Goal: Transaction & Acquisition: Purchase product/service

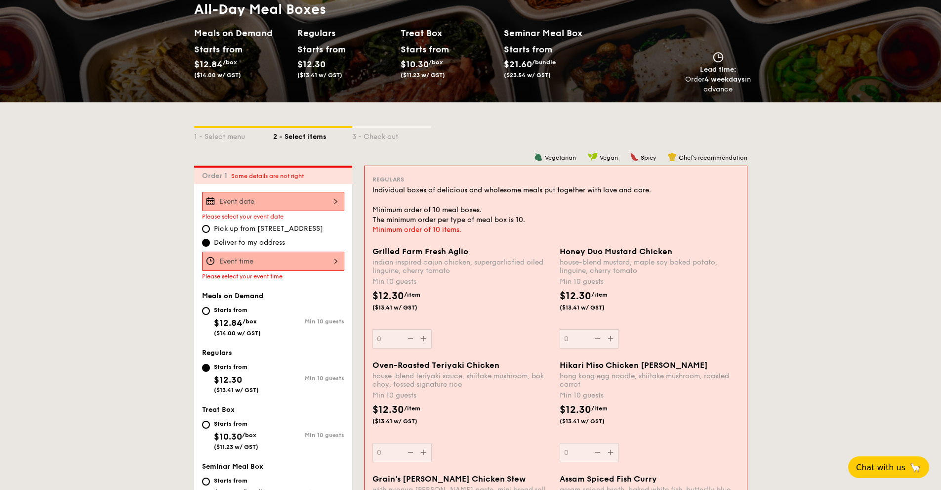
scroll to position [148, 0]
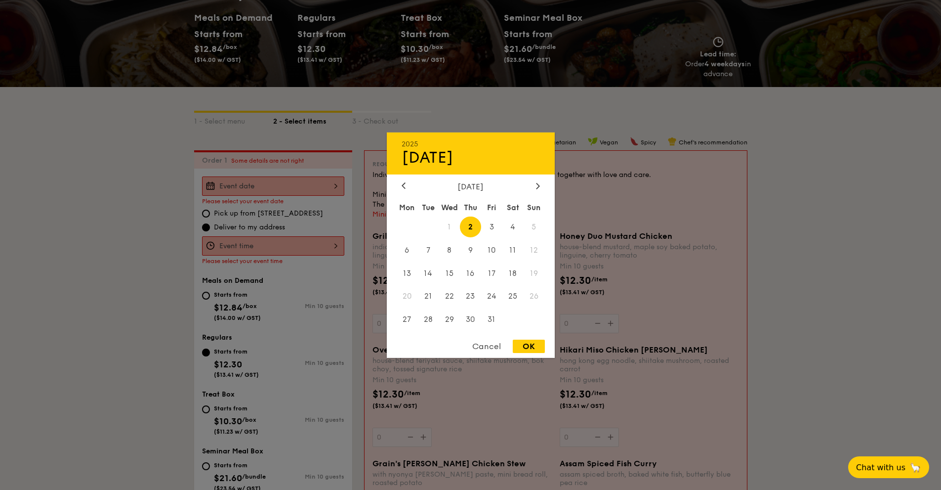
click at [320, 188] on div "2025 Oct [DATE] Tue Wed Thu Fri Sat Sun 1 2 3 4 5 6 7 8 9 10 11 12 13 14 15 16 …" at bounding box center [273, 185] width 142 height 19
click at [491, 317] on span "31" at bounding box center [491, 319] width 21 height 21
drag, startPoint x: 536, startPoint y: 341, endPoint x: 532, endPoint y: 334, distance: 8.2
click at [536, 341] on div "OK" at bounding box center [529, 345] width 32 height 13
type input "[DATE]"
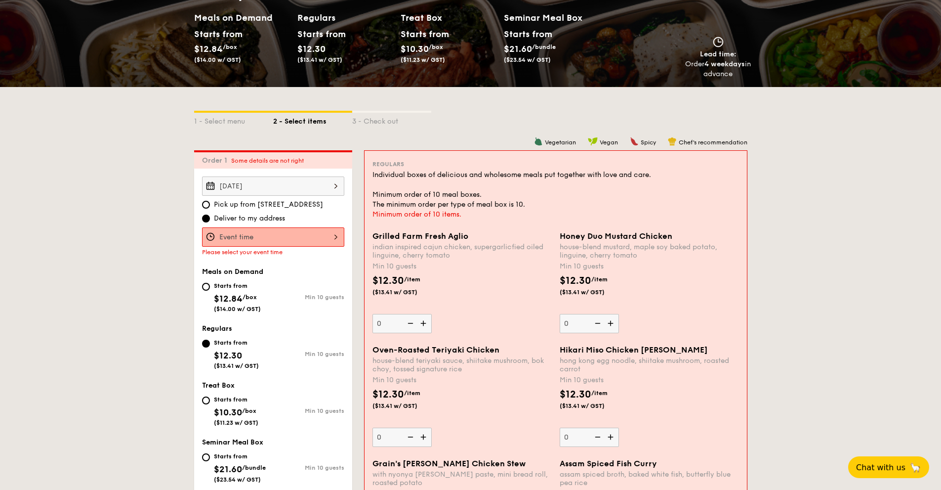
click at [282, 241] on div at bounding box center [273, 236] width 142 height 19
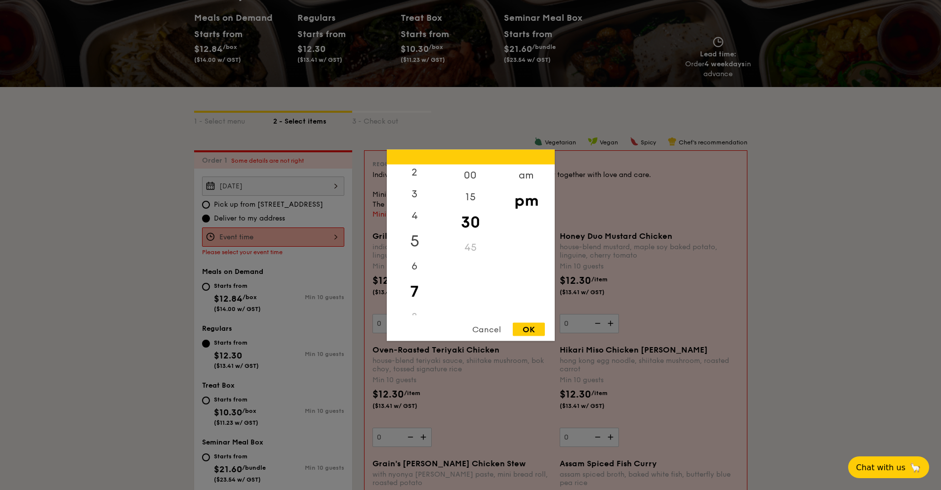
scroll to position [43, 0]
click at [412, 265] on div "6" at bounding box center [415, 265] width 56 height 29
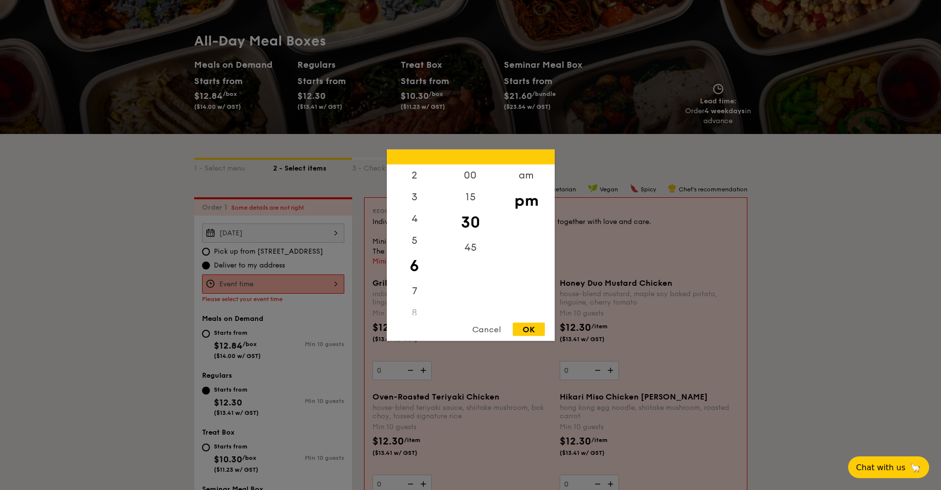
scroll to position [99, 0]
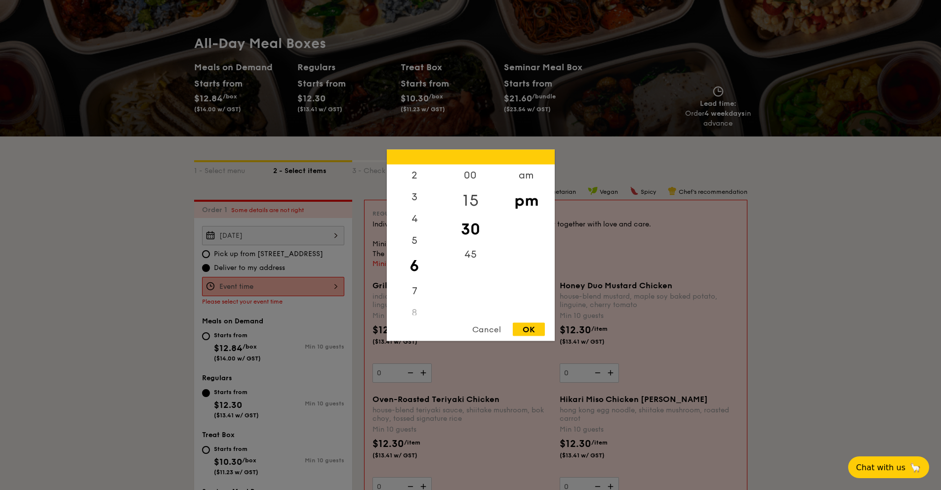
click at [470, 193] on div "15" at bounding box center [471, 200] width 56 height 29
click at [531, 332] on div "OK" at bounding box center [529, 328] width 32 height 13
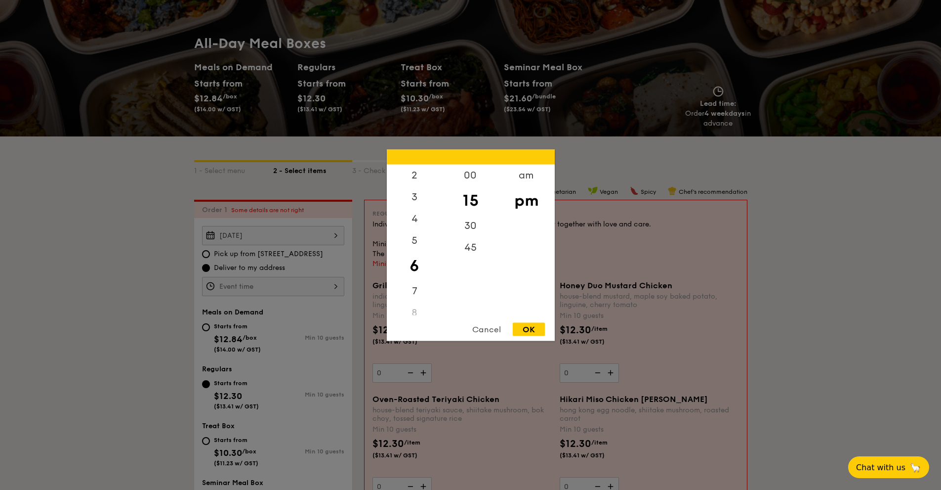
type input "6:15PM"
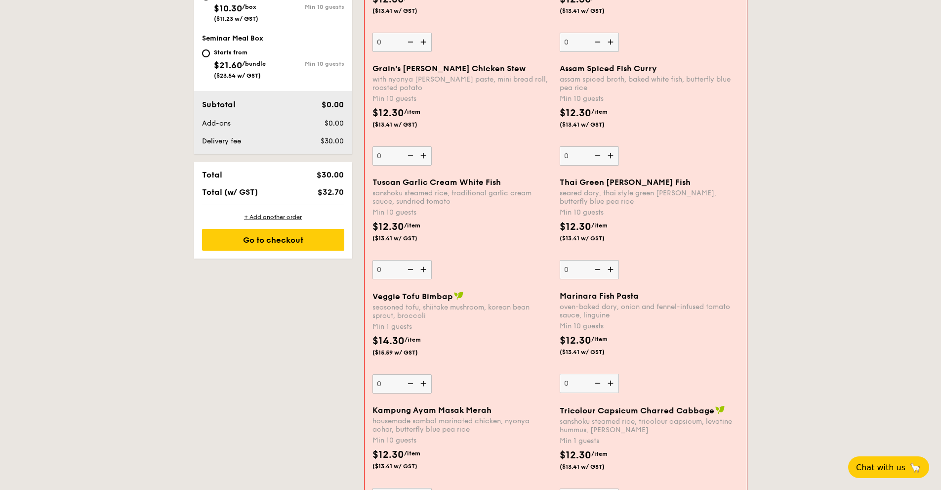
scroll to position [346, 0]
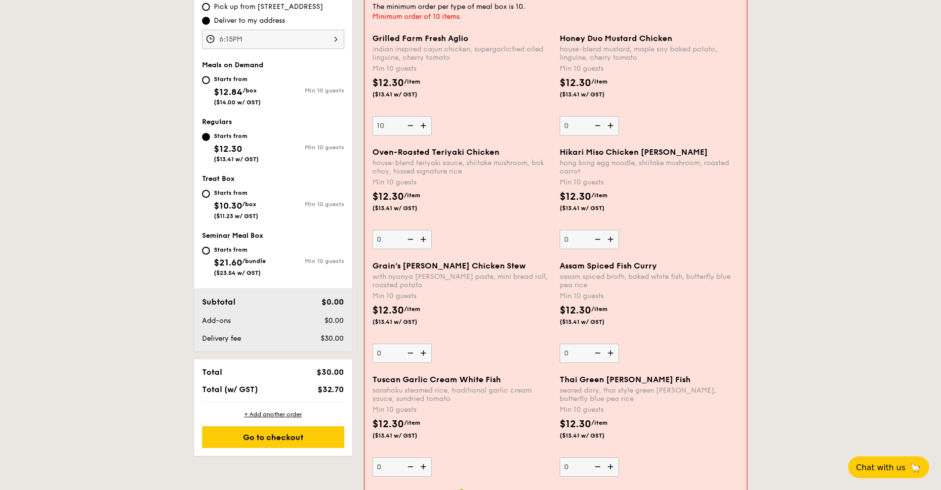
type input "10"
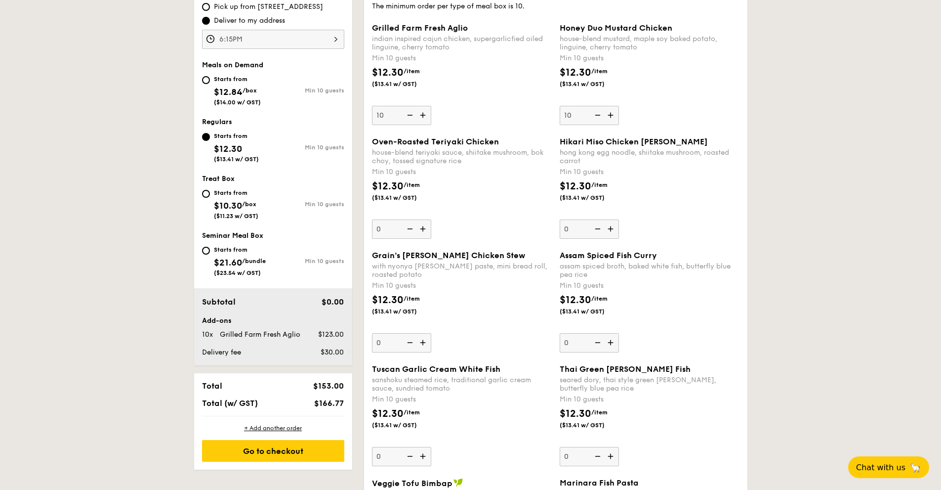
type input "10"
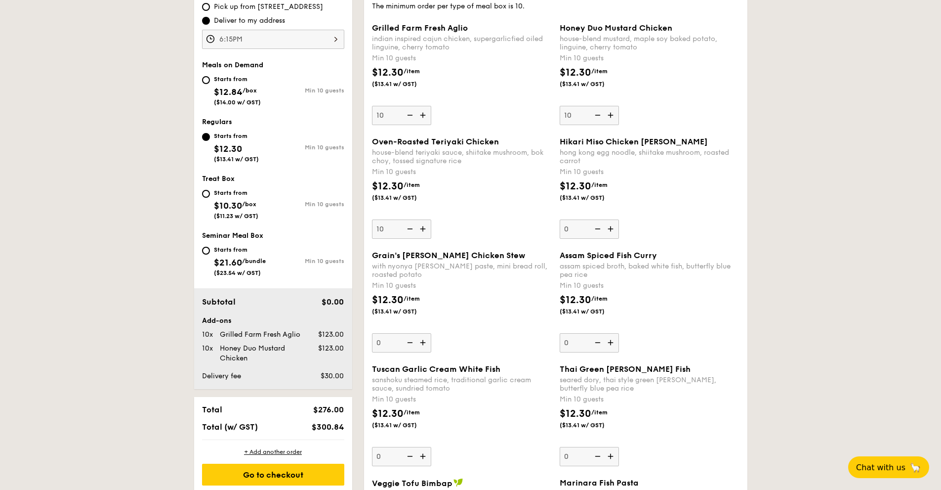
type input "10"
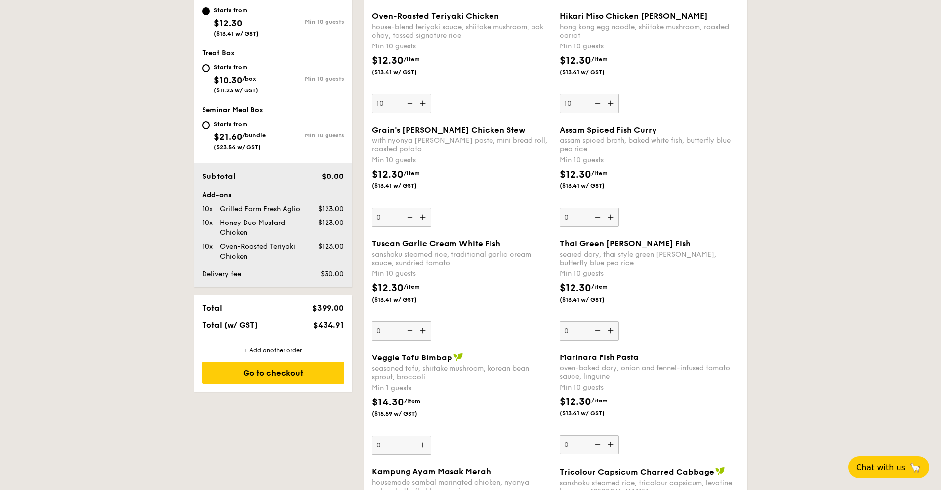
scroll to position [543, 0]
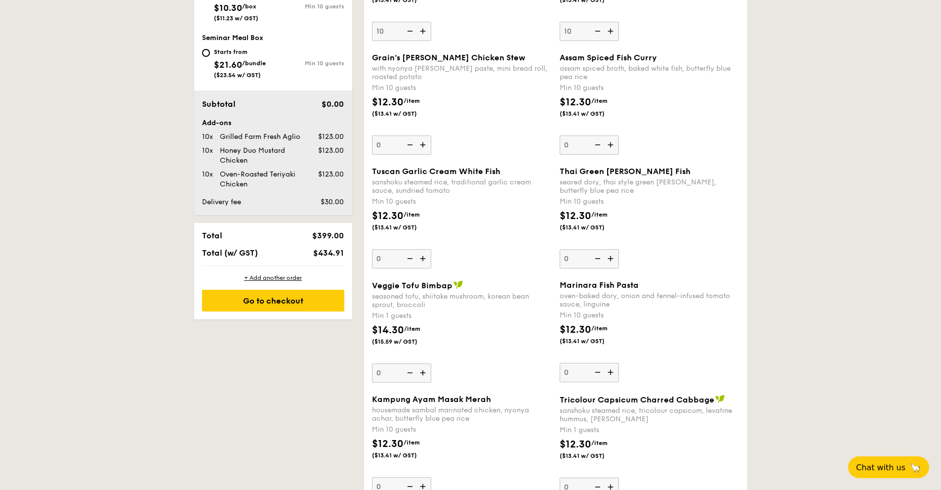
type input "10"
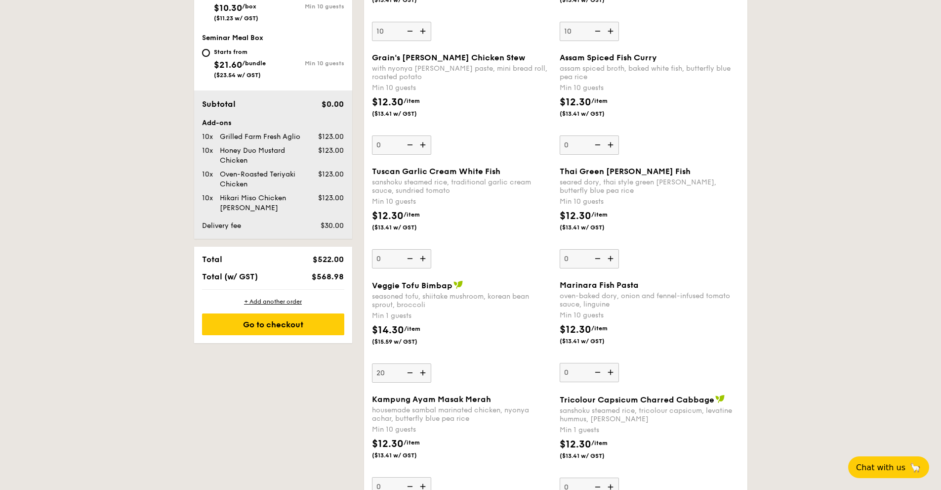
type input "20"
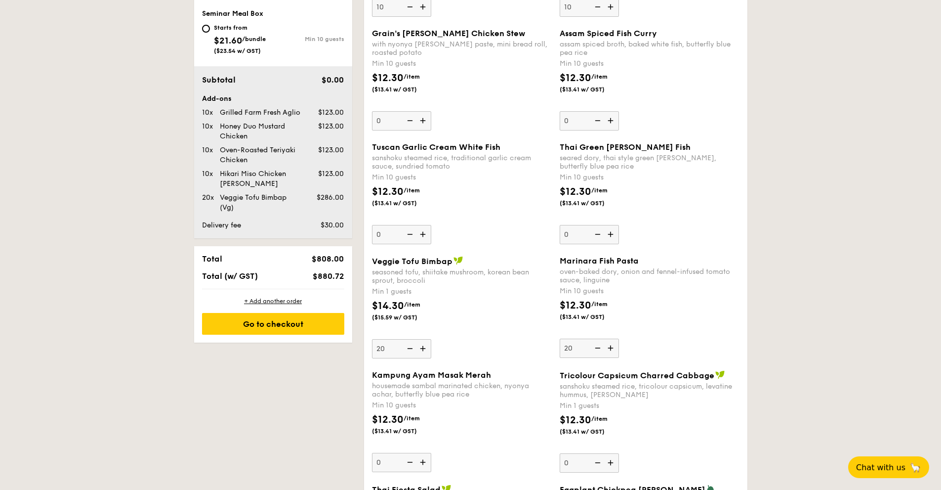
scroll to position [642, 0]
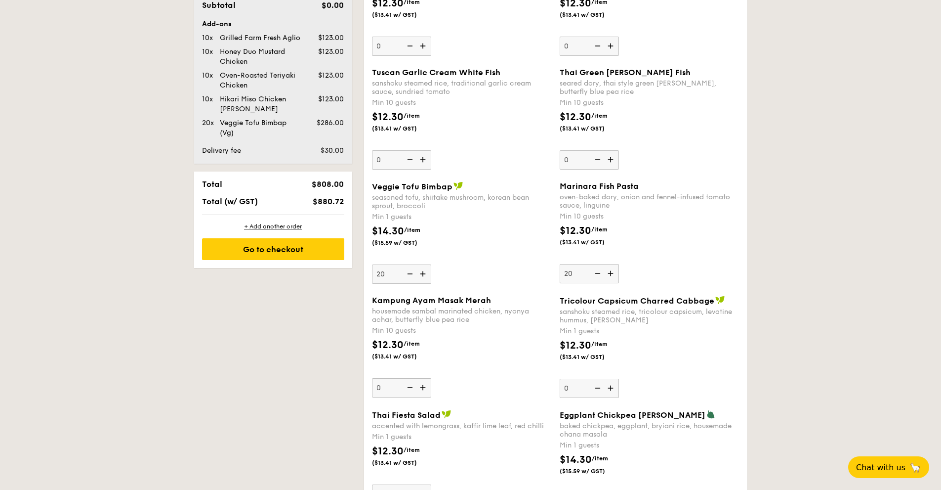
type input "2"
type input "10"
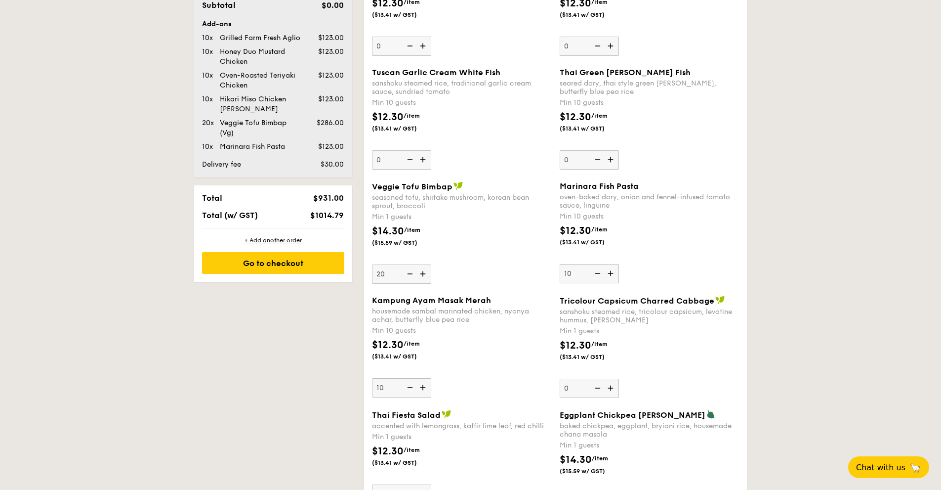
type input "10"
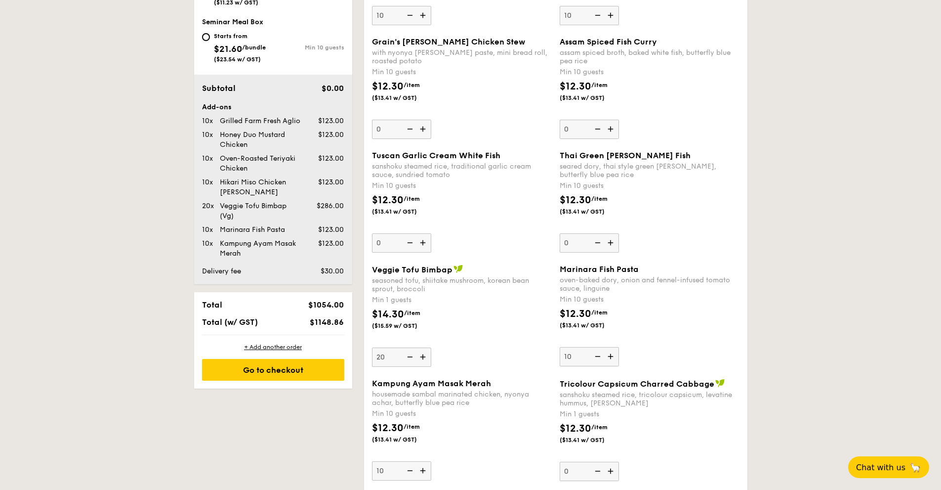
scroll to position [543, 0]
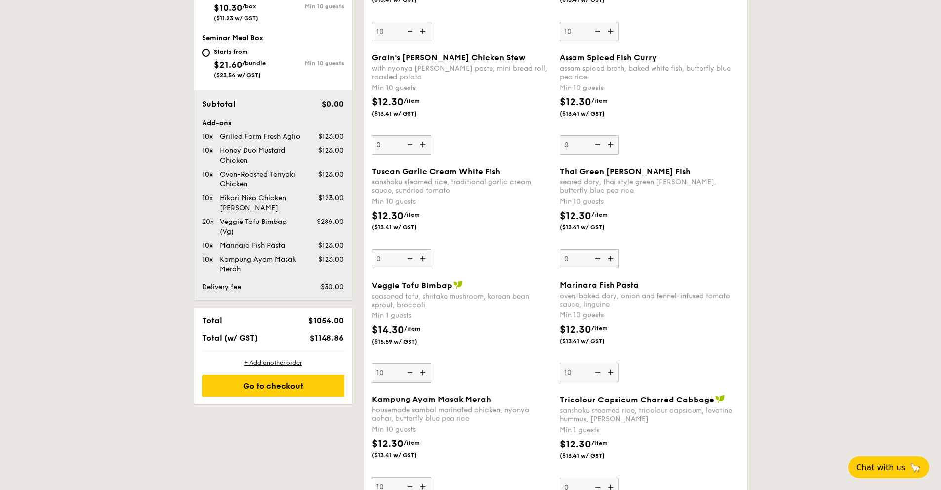
type input "10"
drag, startPoint x: 312, startPoint y: 335, endPoint x: 359, endPoint y: 334, distance: 46.5
click at [348, 335] on div "Total $911.00 Total (w/ GST) $992.99" at bounding box center [273, 329] width 158 height 42
copy span "$992.99"
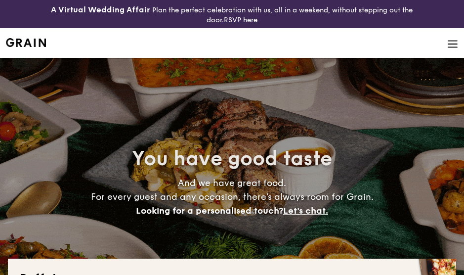
select select
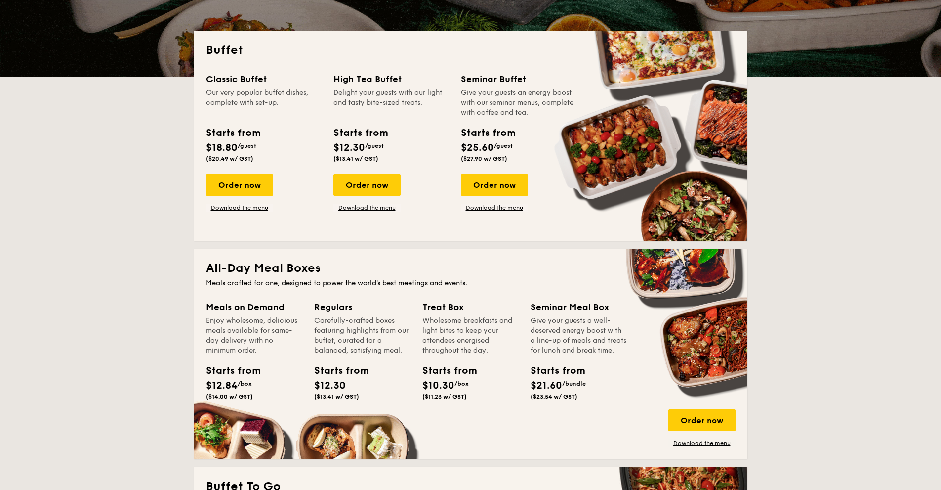
scroll to position [296, 0]
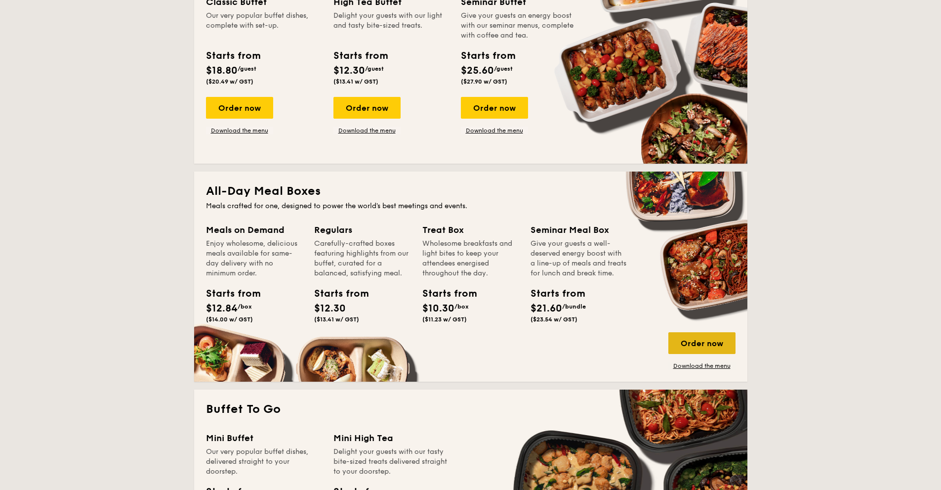
click at [463, 274] on div "Order now" at bounding box center [702, 343] width 67 height 22
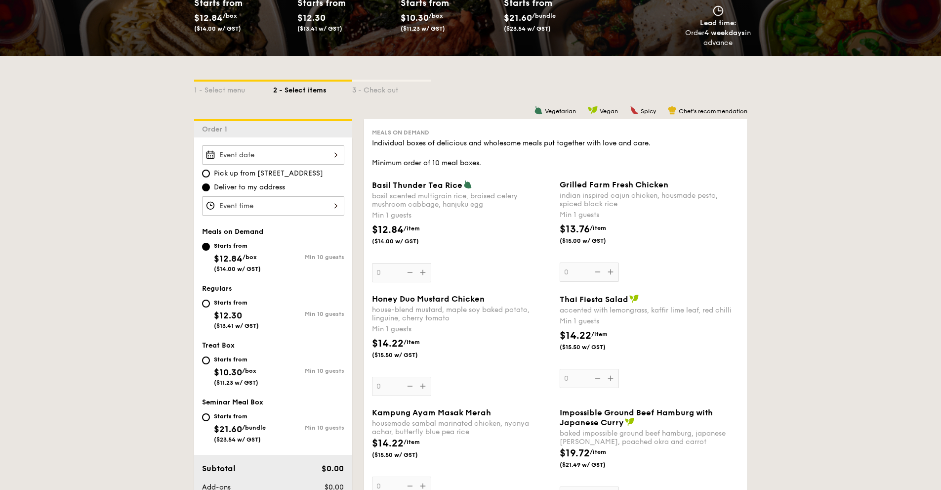
scroll to position [198, 0]
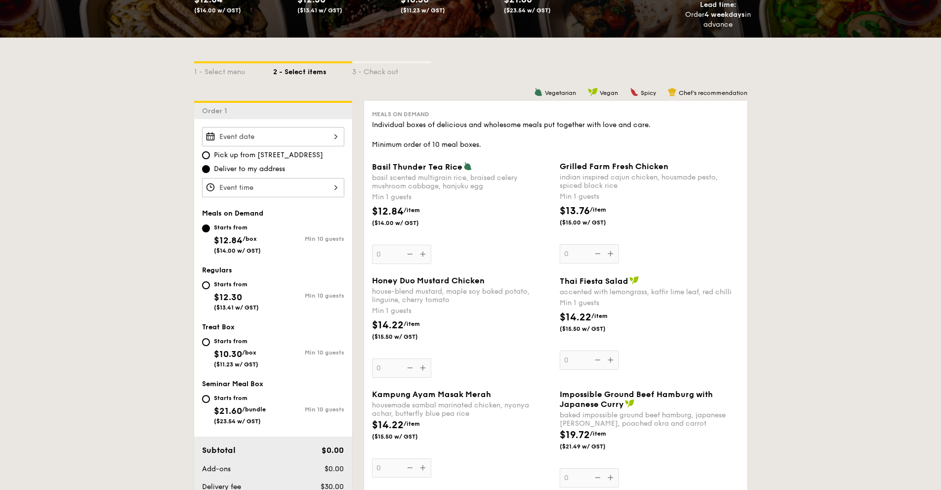
click at [228, 274] on span "$12.30" at bounding box center [228, 297] width 28 height 11
click at [210, 274] on input "Starts from $12.30 ($13.41 w/ GST) Min 10 guests" at bounding box center [206, 285] width 8 height 8
radio input "true"
